Goal: Find specific page/section: Find specific page/section

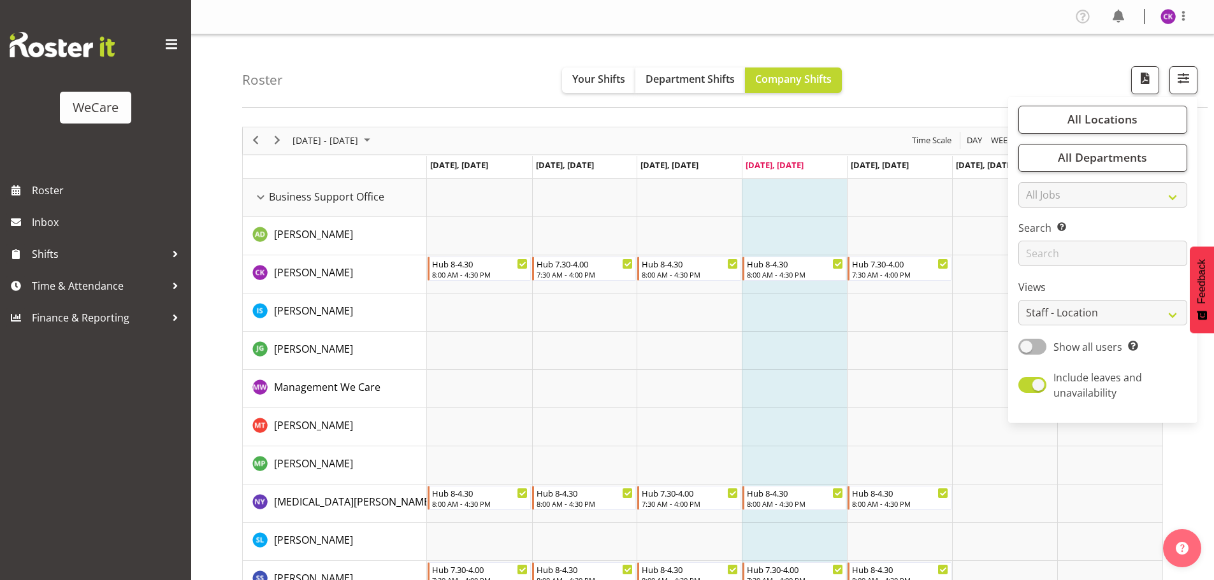
select select "location"
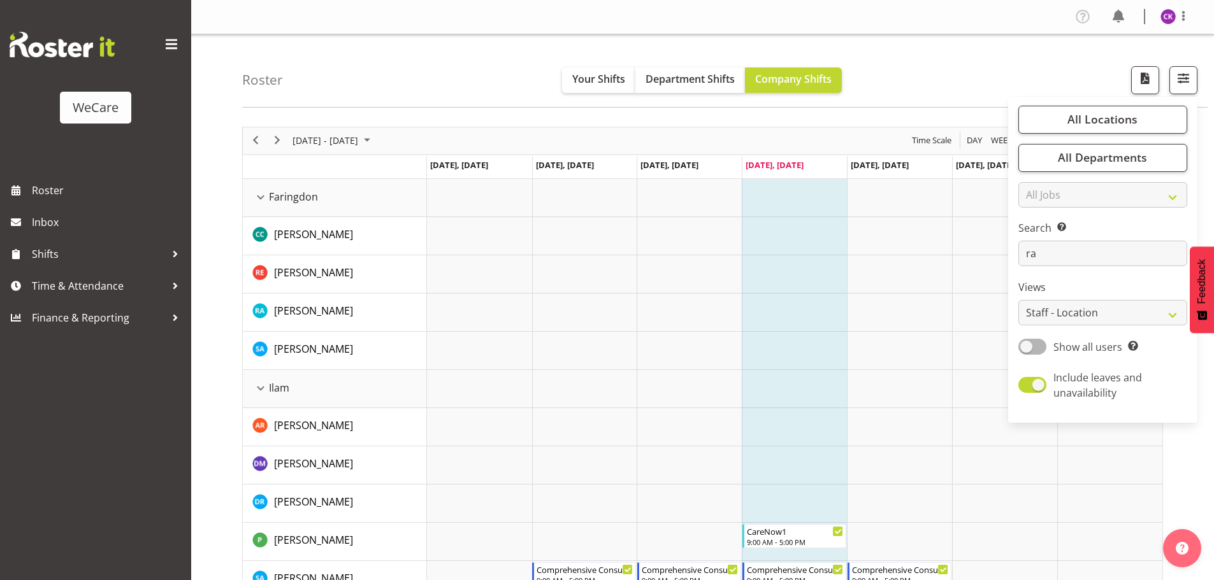
type input "r"
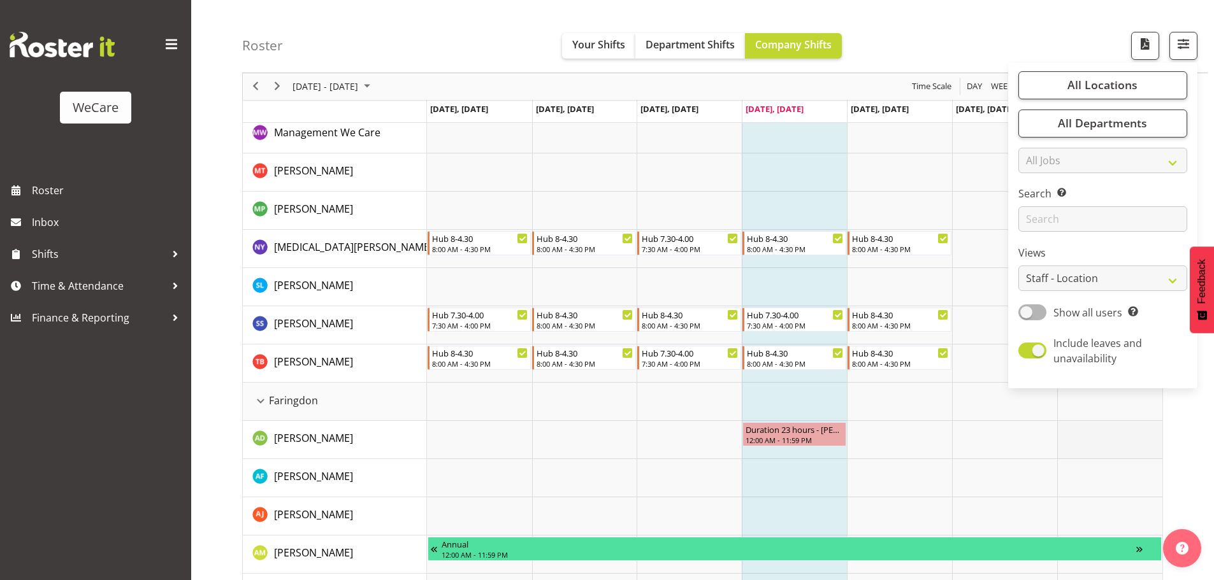
click at [1067, 422] on td "Timeline Week of August 14, 2025" at bounding box center [1109, 440] width 105 height 38
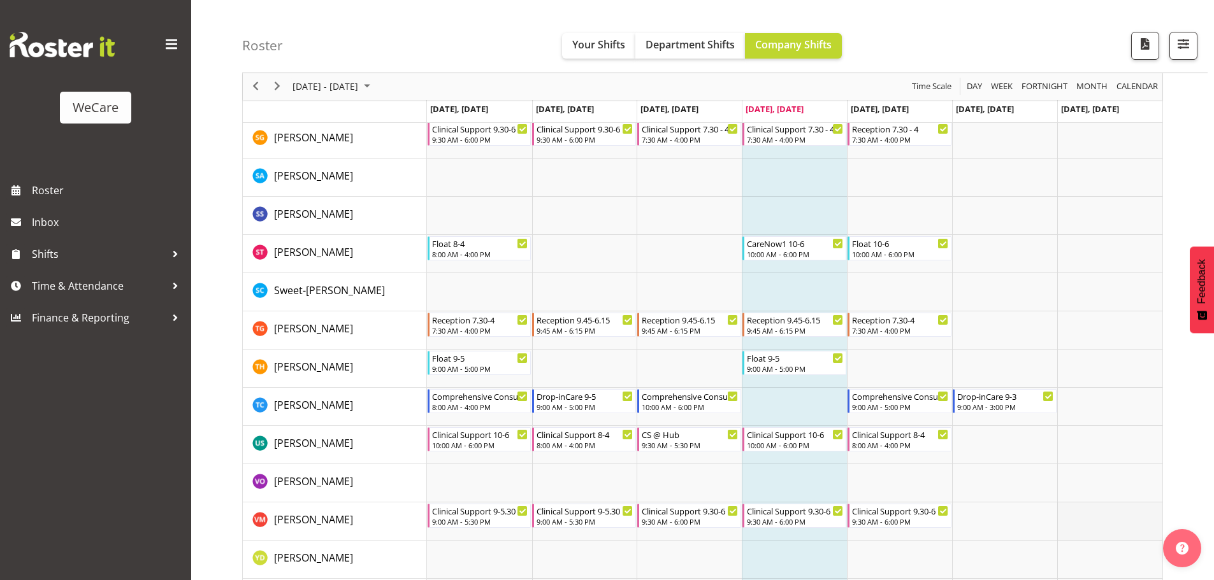
scroll to position [5087, 0]
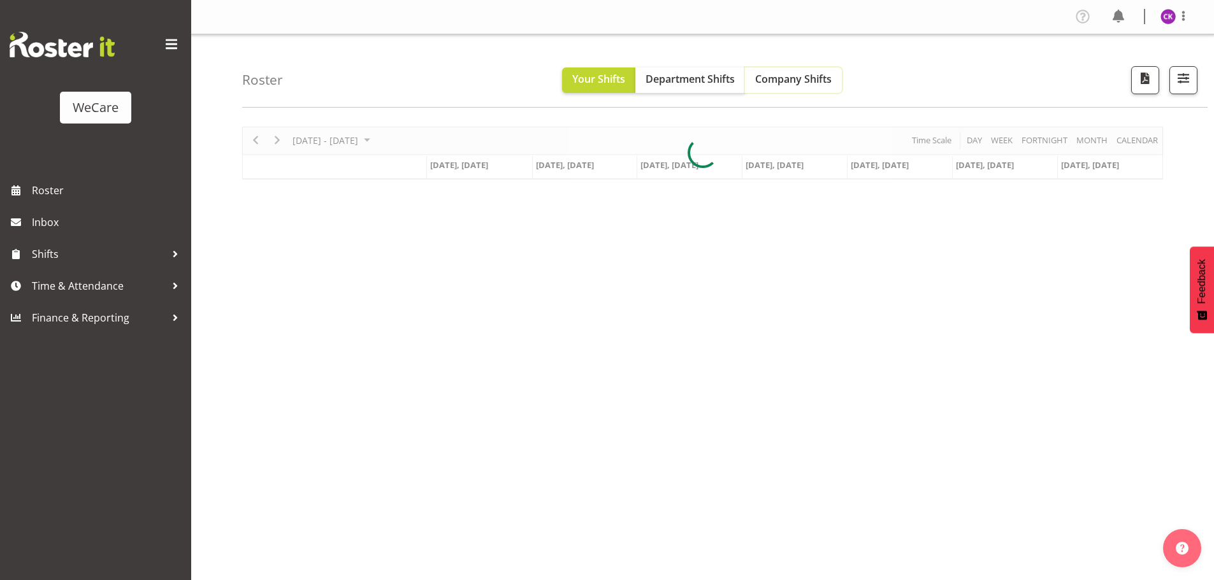
click at [766, 82] on span "Company Shifts" at bounding box center [793, 79] width 76 height 14
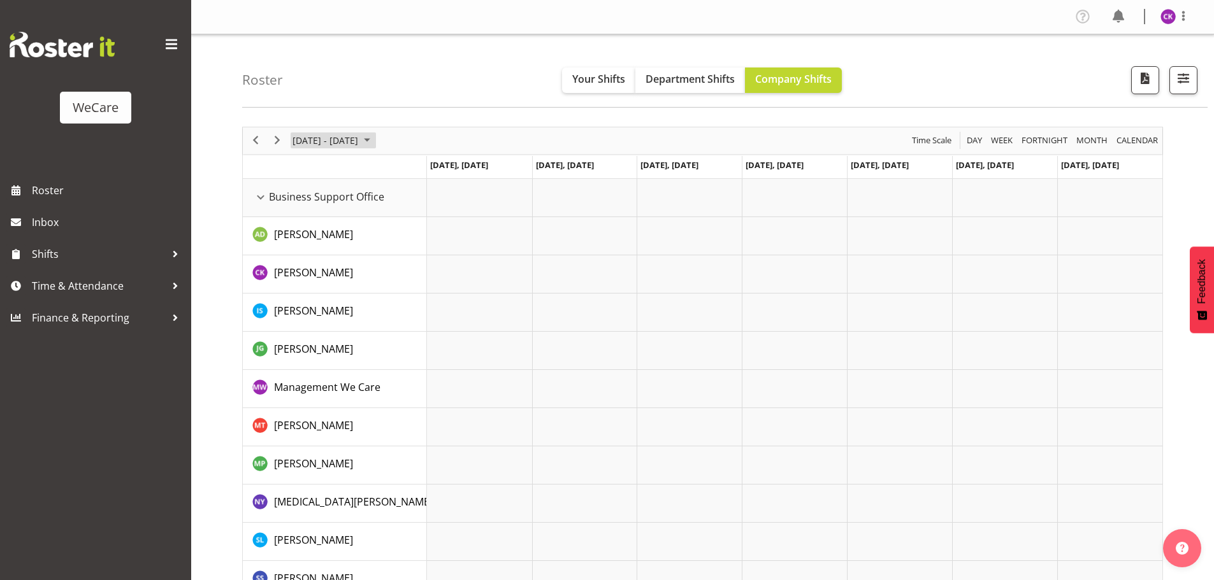
click at [359, 141] on span "June 24 - 30, 2024" at bounding box center [325, 141] width 68 height 16
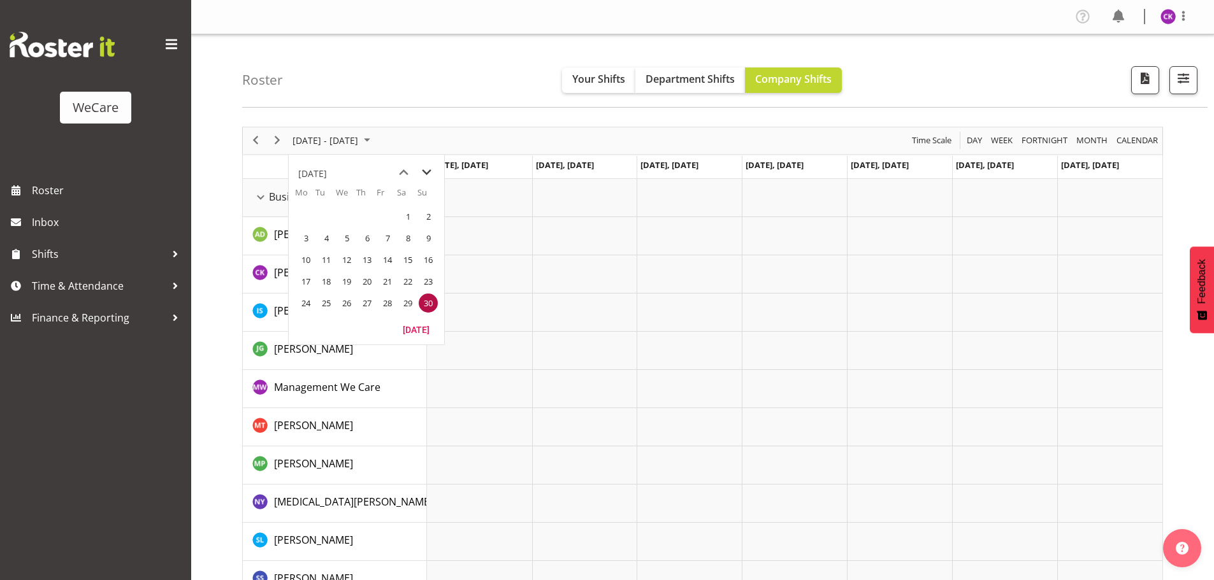
click at [0, 0] on div "Timeline Week of June 30, 2024" at bounding box center [0, 0] width 0 height 0
click at [433, 171] on td "Jun 24, Monday" at bounding box center [479, 167] width 105 height 23
click at [387, 141] on div "June 24 - 30, 2024 Today Day Week Fortnight Month calendar Month Agenda Time Sc…" at bounding box center [702, 140] width 919 height 27
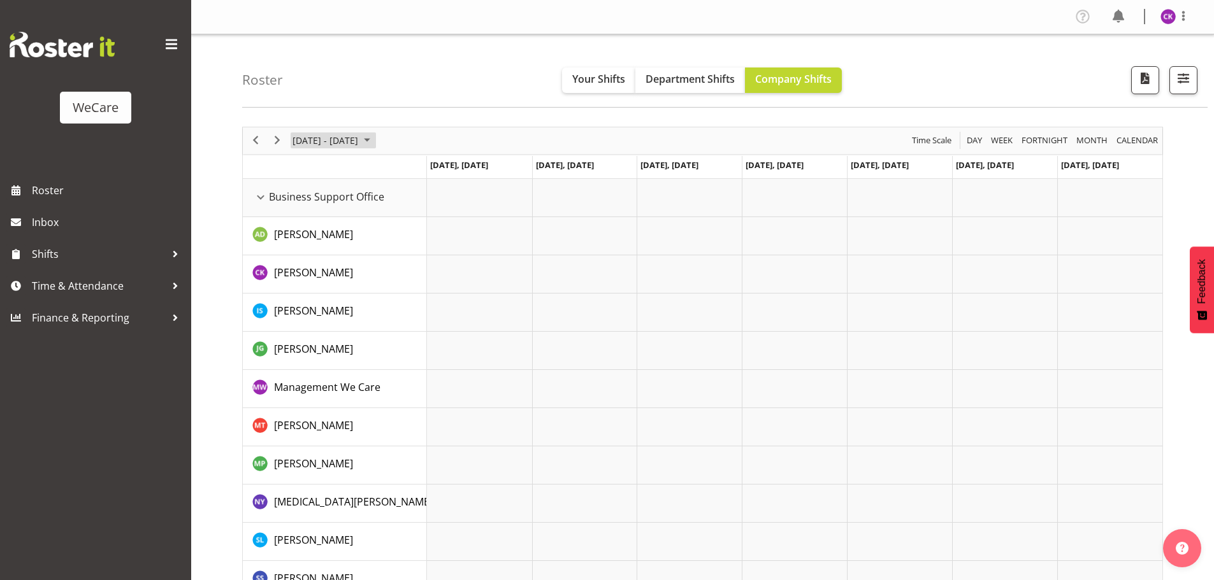
click at [375, 142] on span "June 2024" at bounding box center [366, 141] width 15 height 16
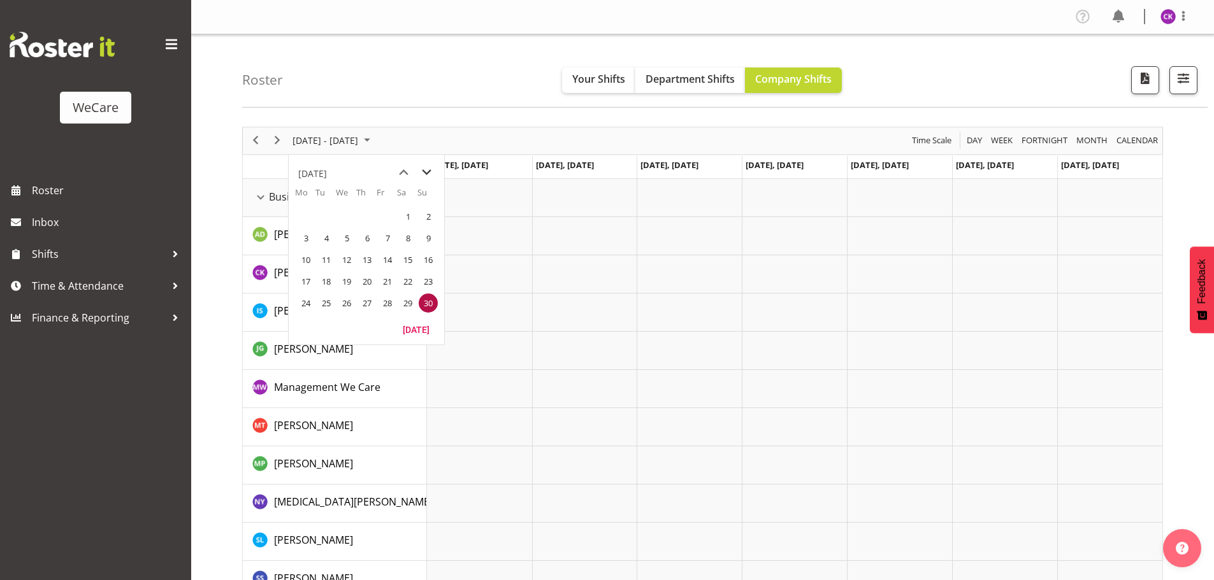
click at [428, 169] on span "next month" at bounding box center [426, 172] width 22 height 23
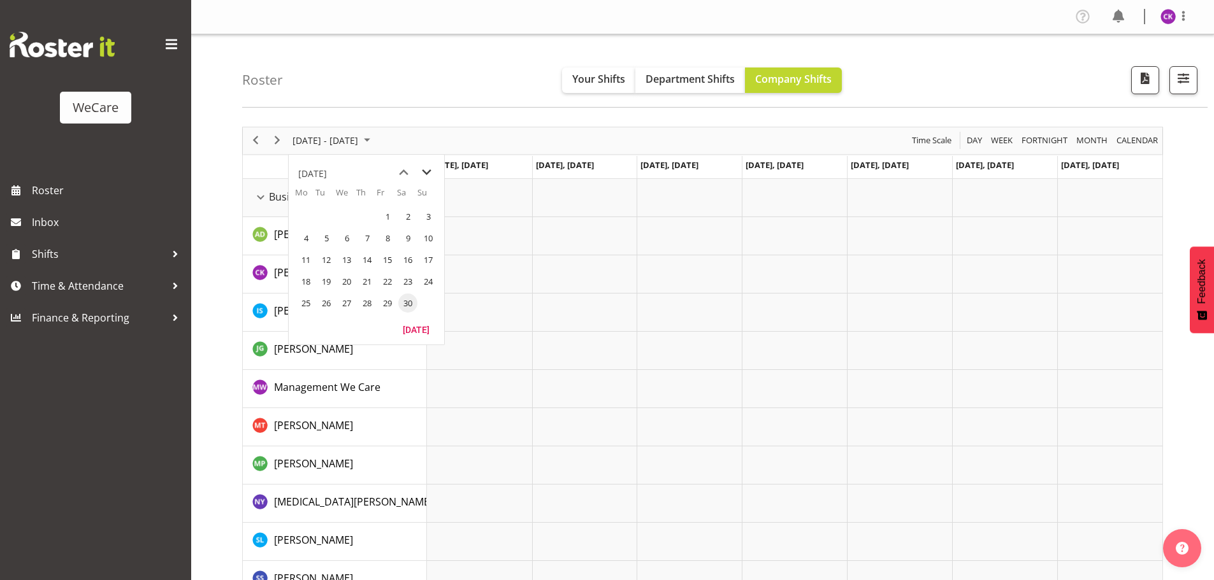
click at [428, 169] on span "next month" at bounding box center [426, 172] width 22 height 23
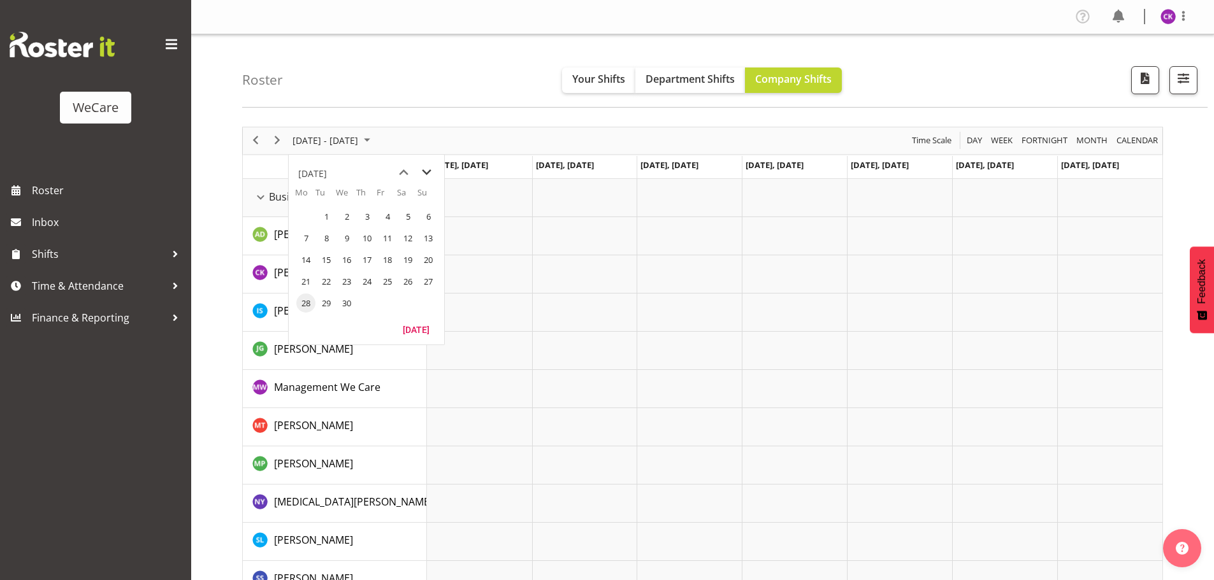
click at [428, 169] on span "next month" at bounding box center [426, 172] width 22 height 23
click at [371, 255] on span "14" at bounding box center [366, 259] width 19 height 19
